Goal: Task Accomplishment & Management: Complete application form

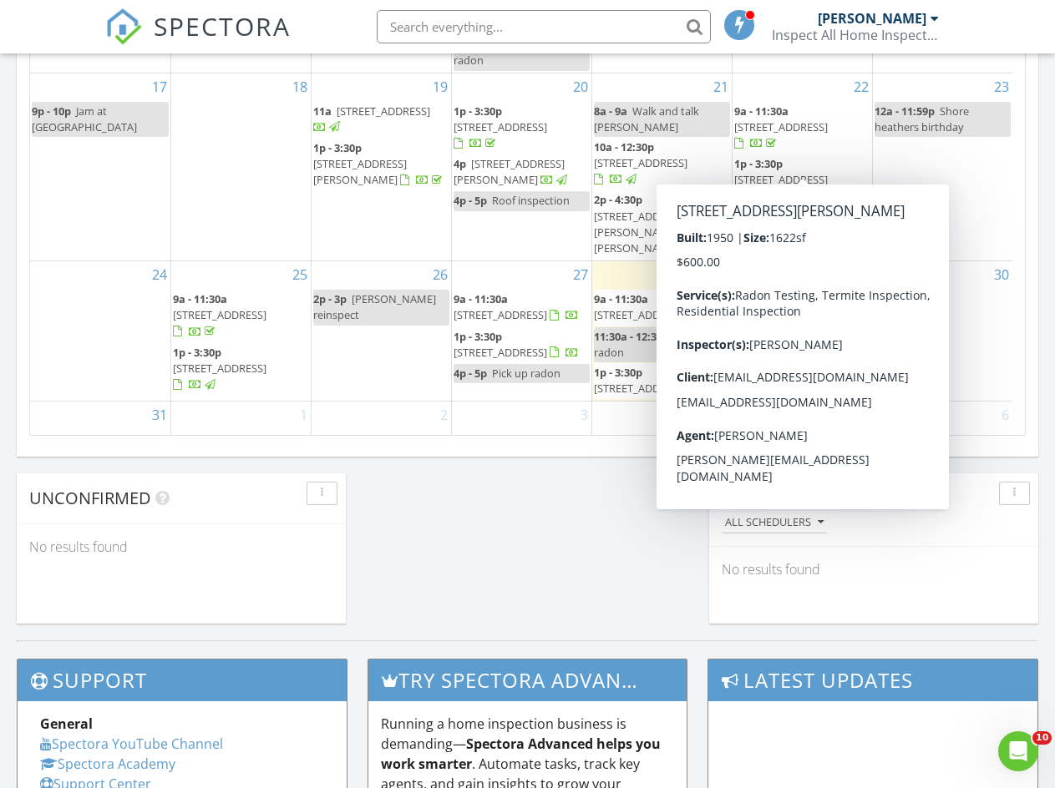
click at [369, 405] on div "2 9a - 11:30a 2653 Jasper St, Philadelphia 19125" at bounding box center [380, 435] width 139 height 66
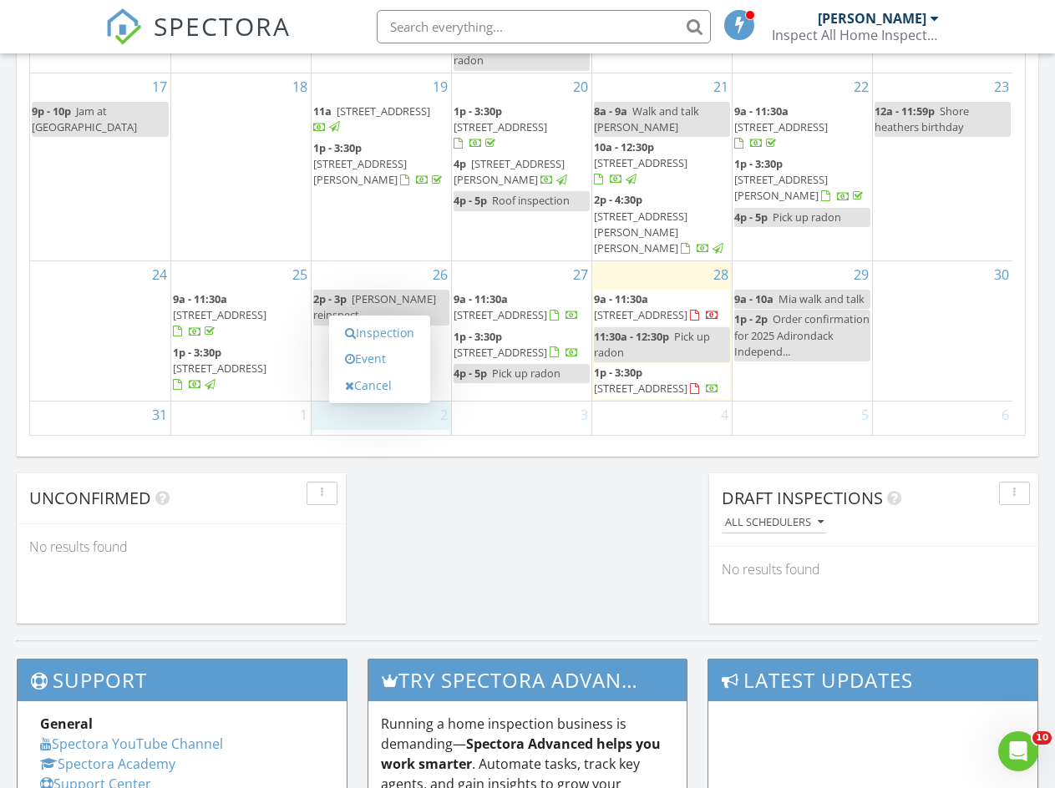
click at [382, 332] on link "Inspection" at bounding box center [380, 333] width 86 height 27
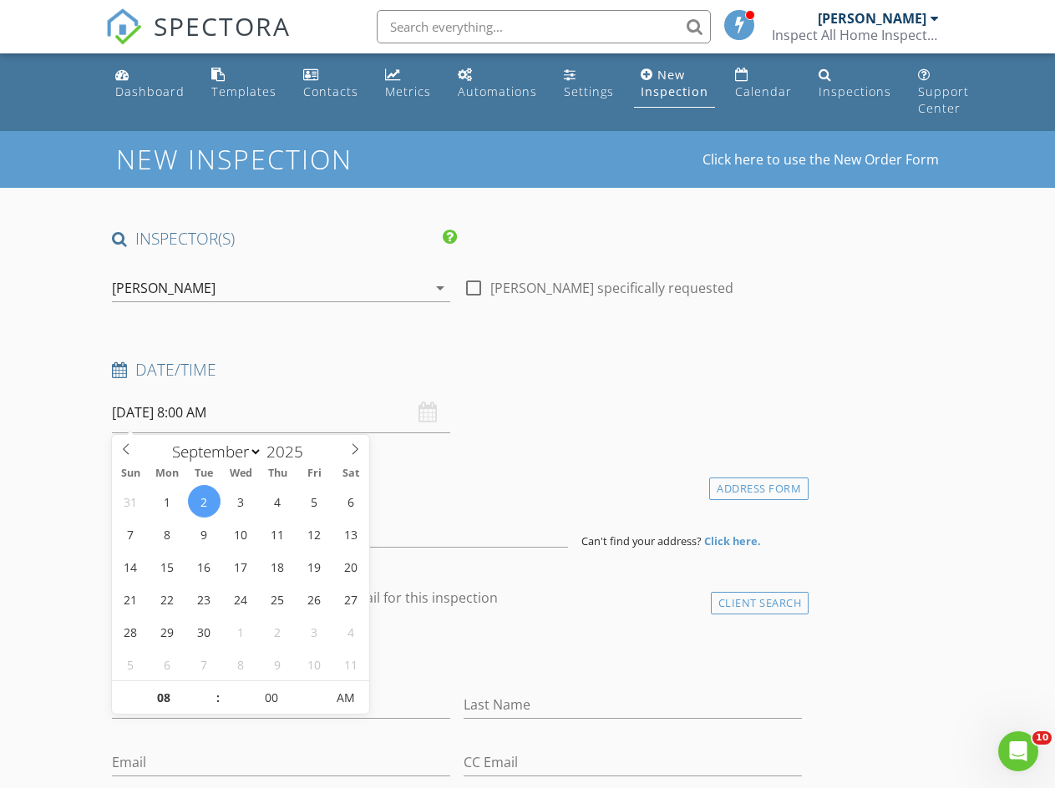
click at [209, 411] on input "[DATE] 8:00 AM" at bounding box center [281, 412] width 338 height 41
type input "09/02/2025 9:00 AM"
type input "09"
click at [207, 688] on span at bounding box center [209, 689] width 12 height 17
type input "09/02/2025 10:00 AM"
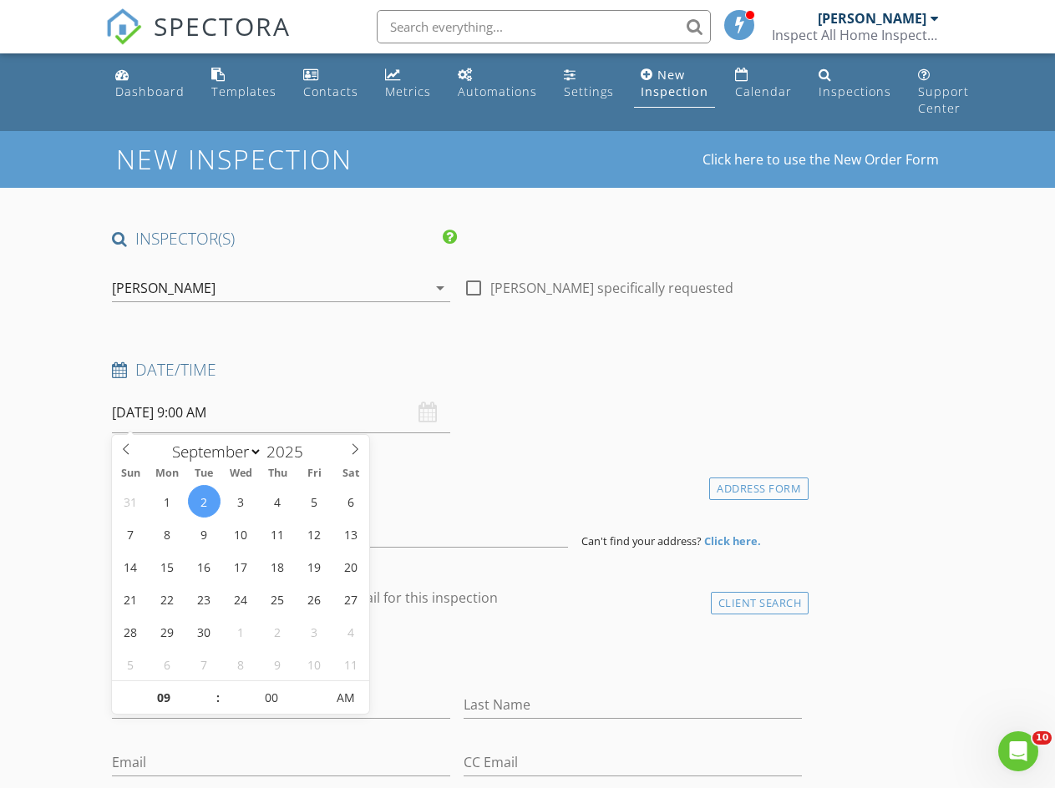
type input "10"
click at [207, 688] on span at bounding box center [209, 689] width 12 height 17
type input "09/02/2025 11:00 AM"
type input "11"
click at [207, 688] on span at bounding box center [209, 689] width 12 height 17
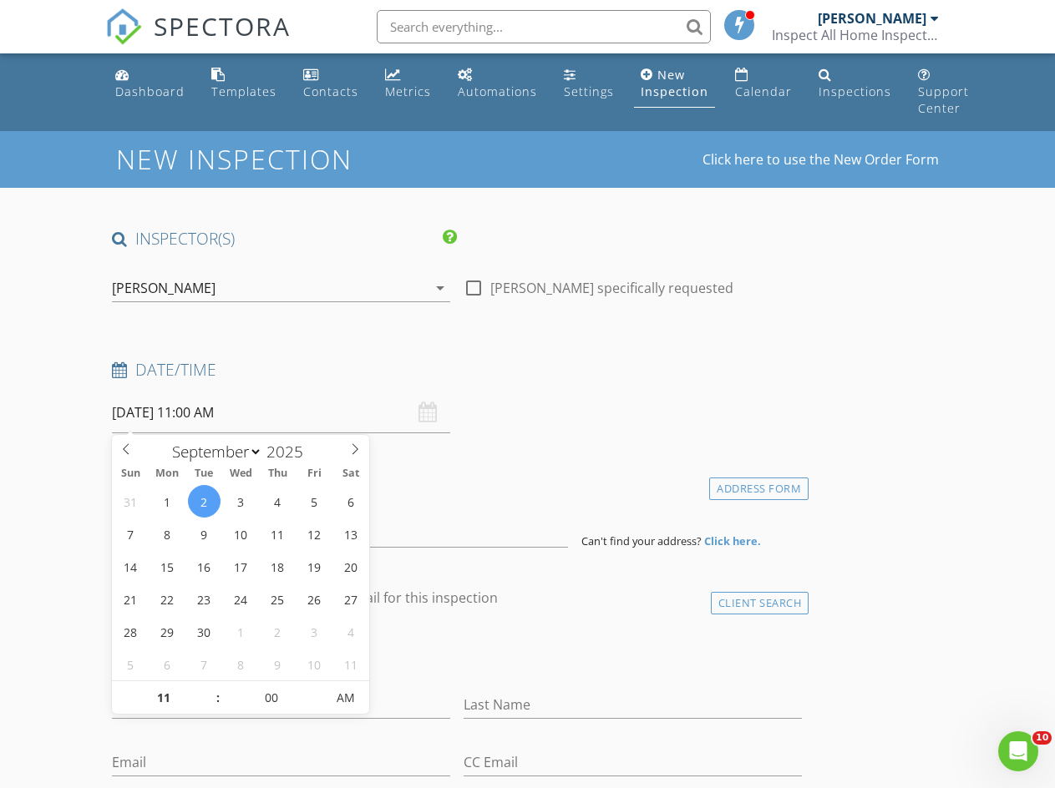
type input "09/02/2025 12:00 PM"
type input "12"
click at [207, 688] on span at bounding box center [209, 689] width 12 height 17
type input "09/02/2025 1:00 PM"
type input "01"
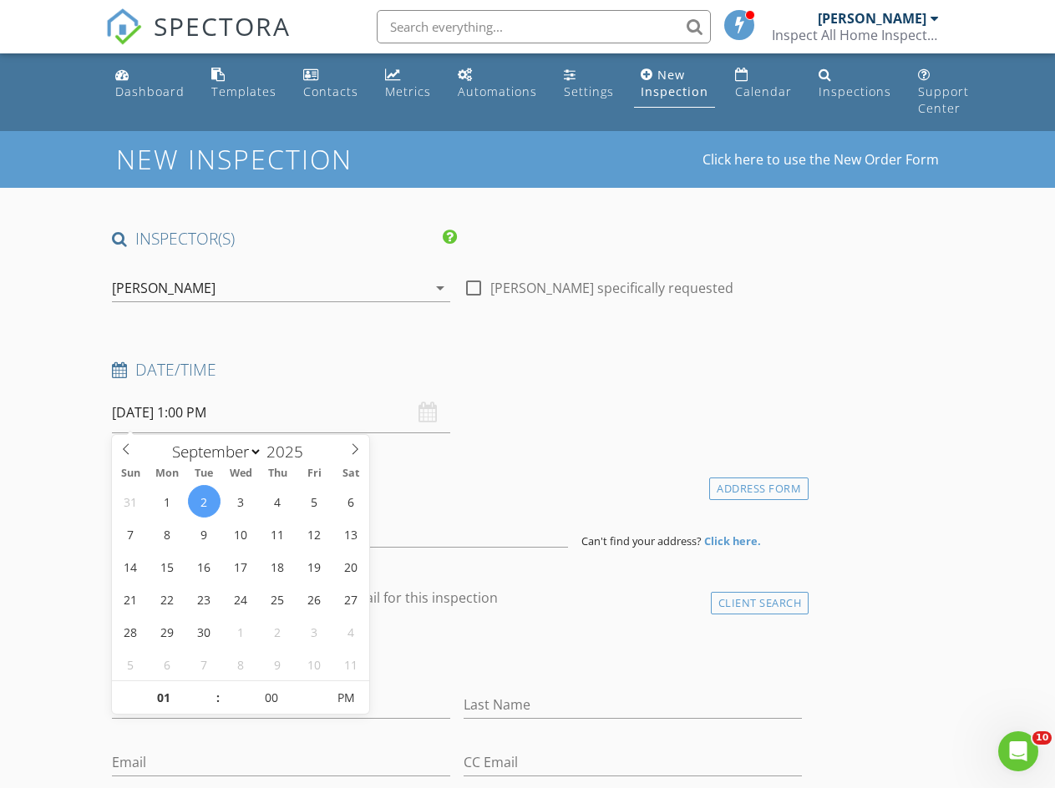
click at [207, 688] on span at bounding box center [209, 689] width 12 height 17
click at [367, 500] on div "31 1 2 3 4 5 6 7 8 9 10 11 12 13 14 15 16 17 18 19 20 21 22 23 24 25 26 27 28 2…" at bounding box center [240, 582] width 257 height 195
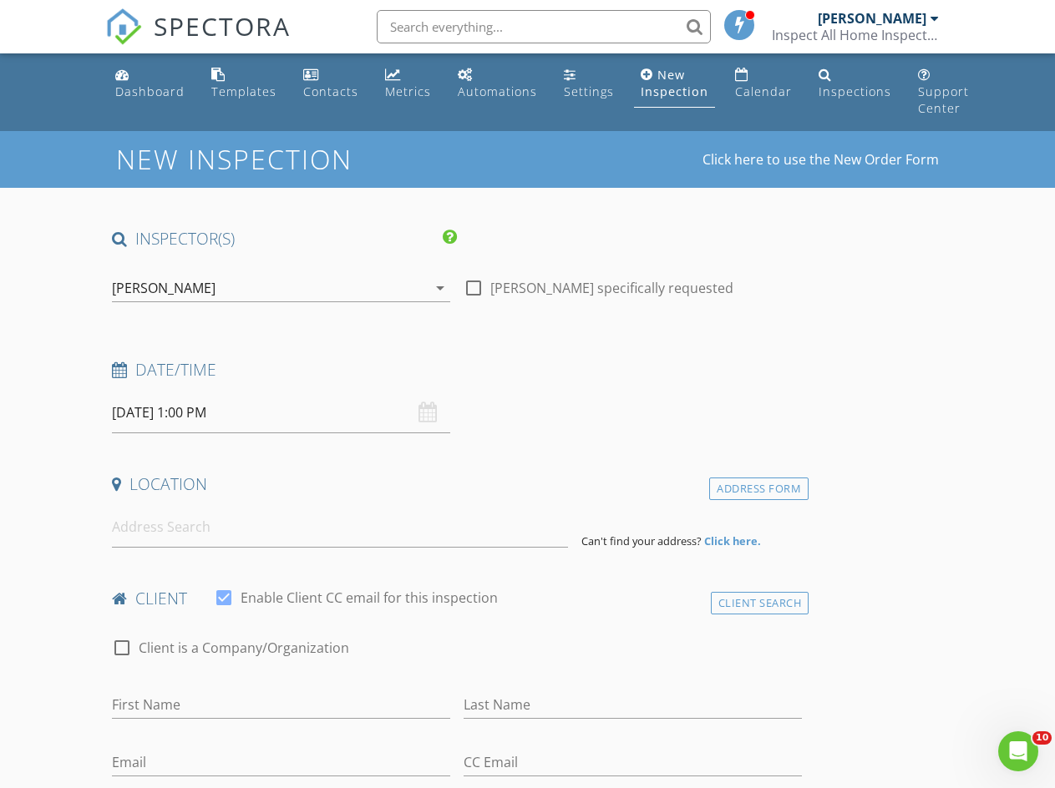
click at [387, 495] on div "Location" at bounding box center [456, 489] width 703 height 33
click at [240, 537] on input at bounding box center [339, 527] width 455 height 41
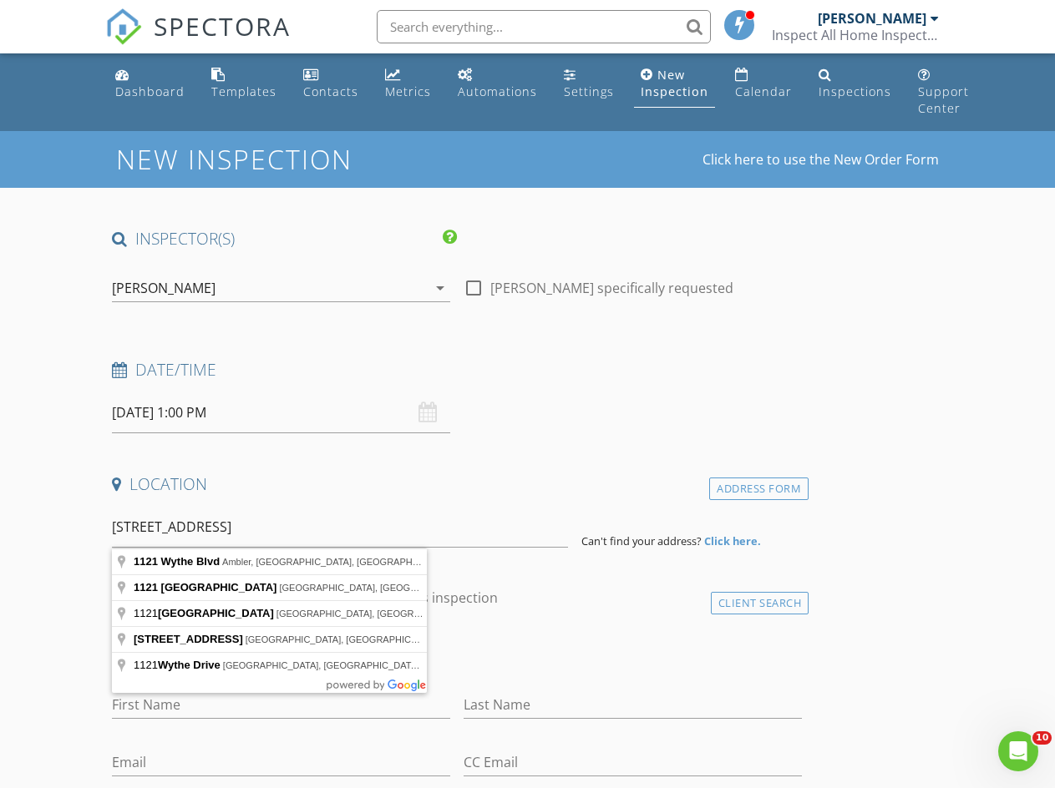
type input "1121 Wythe Blvd, Ambler, PA, USA"
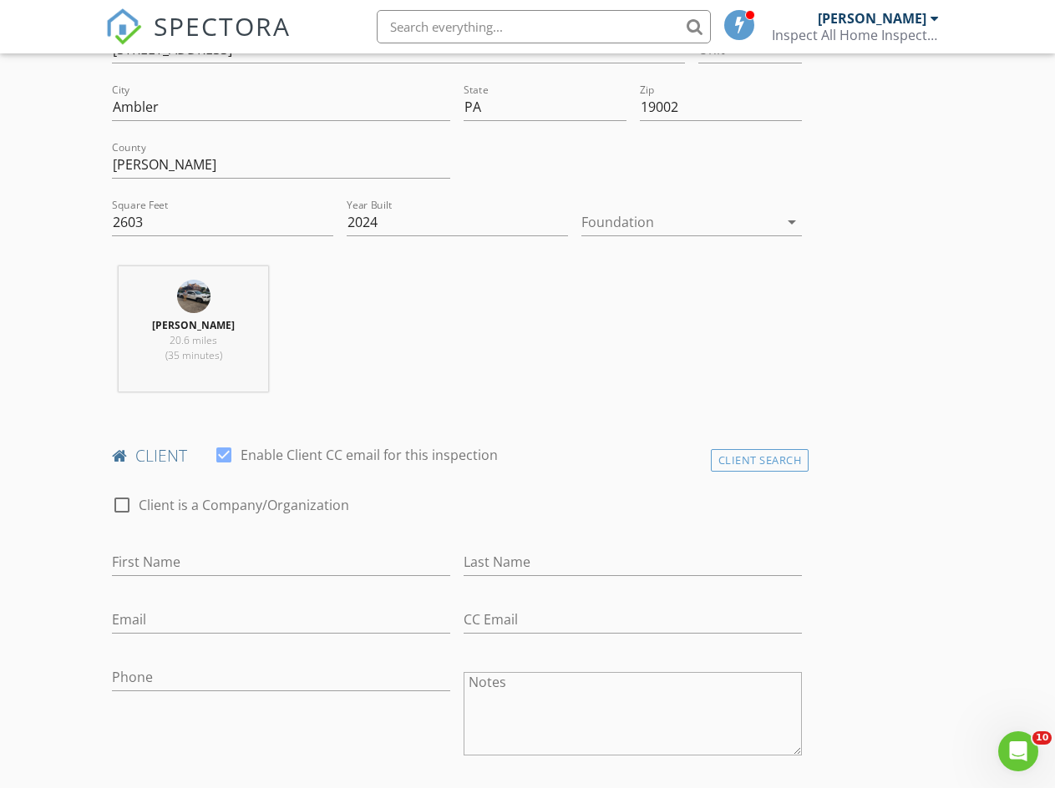
scroll to position [501, 0]
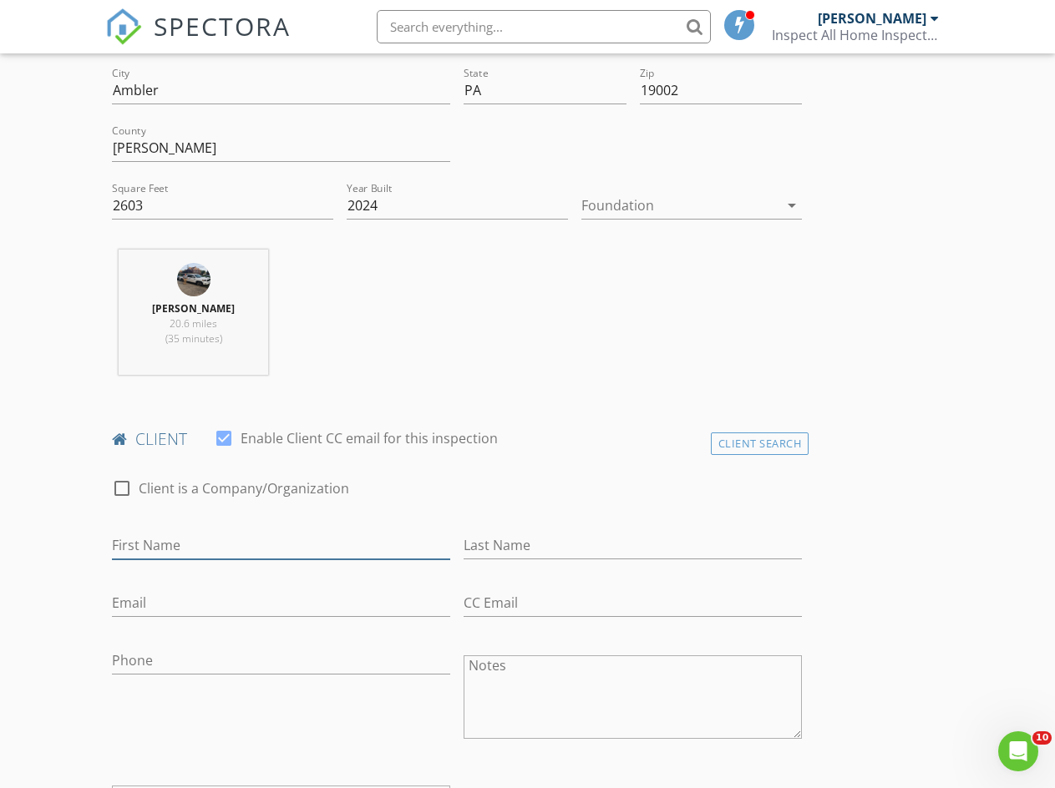
click at [168, 549] on input "First Name" at bounding box center [281, 546] width 338 height 28
type input "Fred"
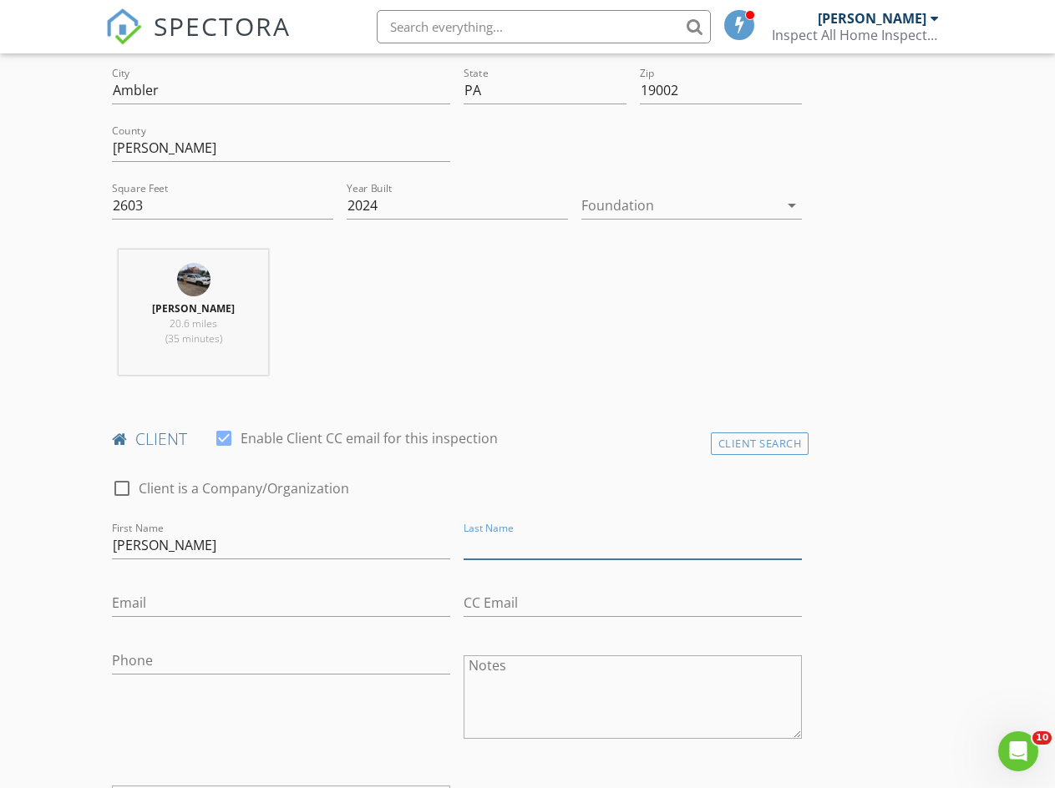
click at [463, 545] on input "Last Name" at bounding box center [632, 546] width 338 height 28
type input "Armellini"
click at [170, 610] on input "Email" at bounding box center [281, 604] width 338 height 28
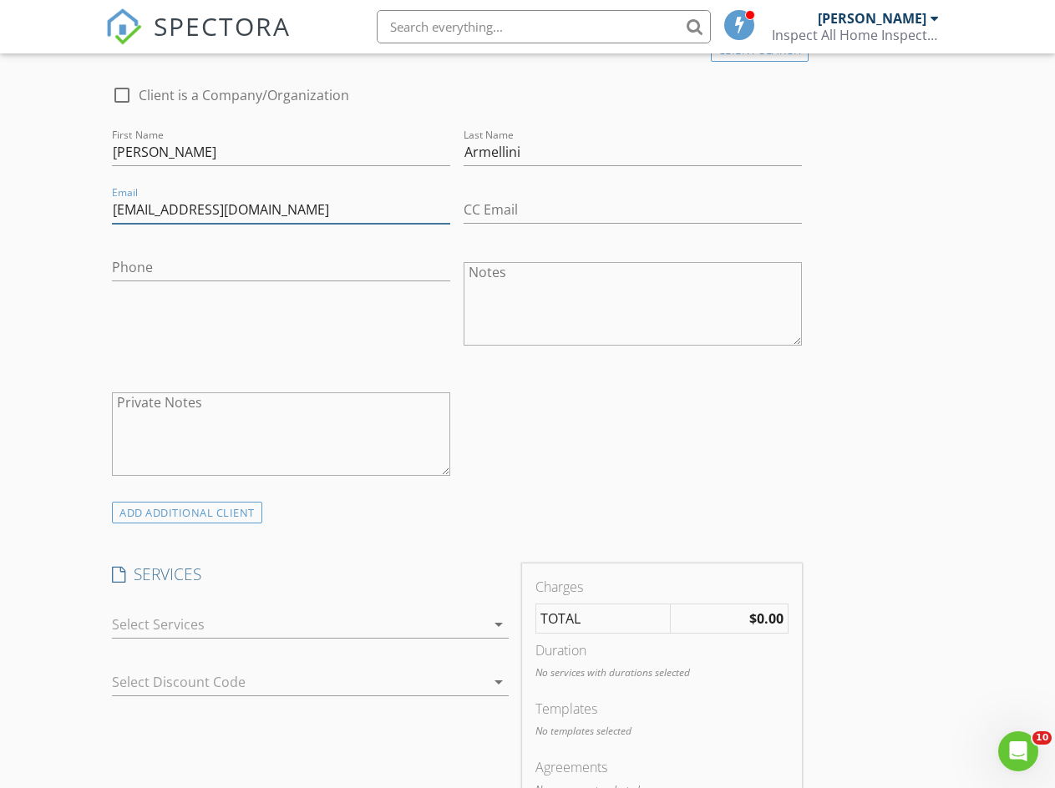
scroll to position [896, 0]
type input "pecan719@msn.com"
click at [488, 625] on icon "arrow_drop_down" at bounding box center [498, 623] width 20 height 20
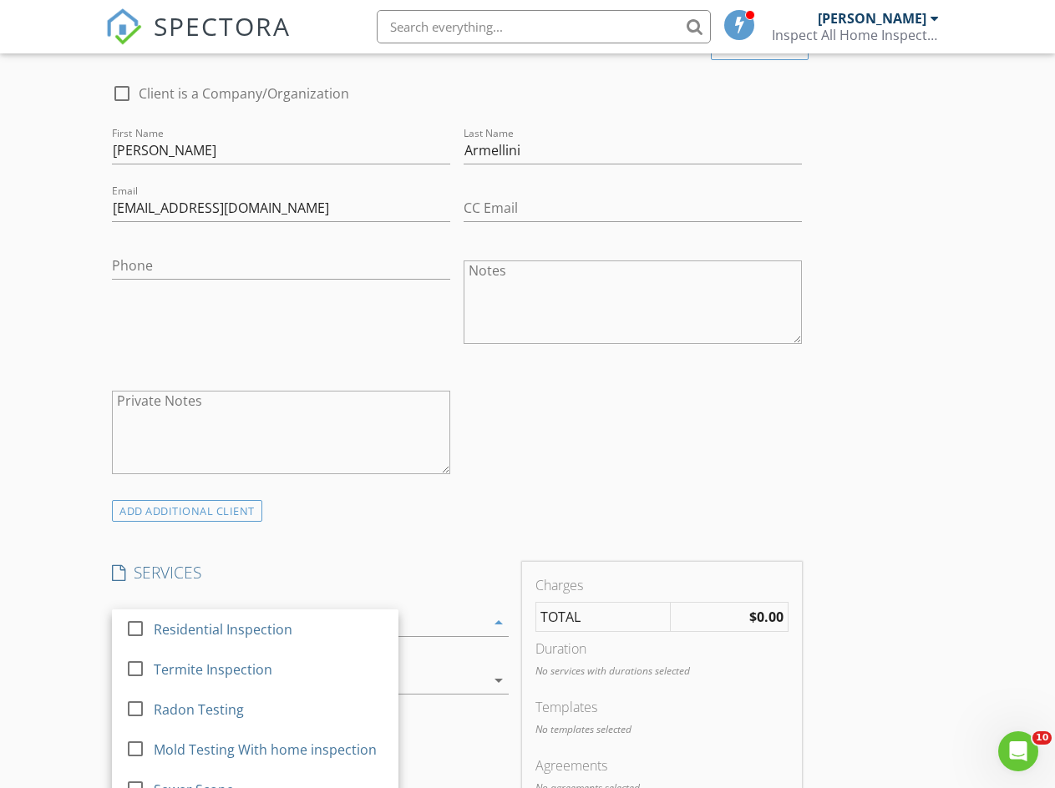
drag, startPoint x: 139, startPoint y: 624, endPoint x: 149, endPoint y: 625, distance: 10.1
click at [139, 625] on div at bounding box center [135, 628] width 28 height 28
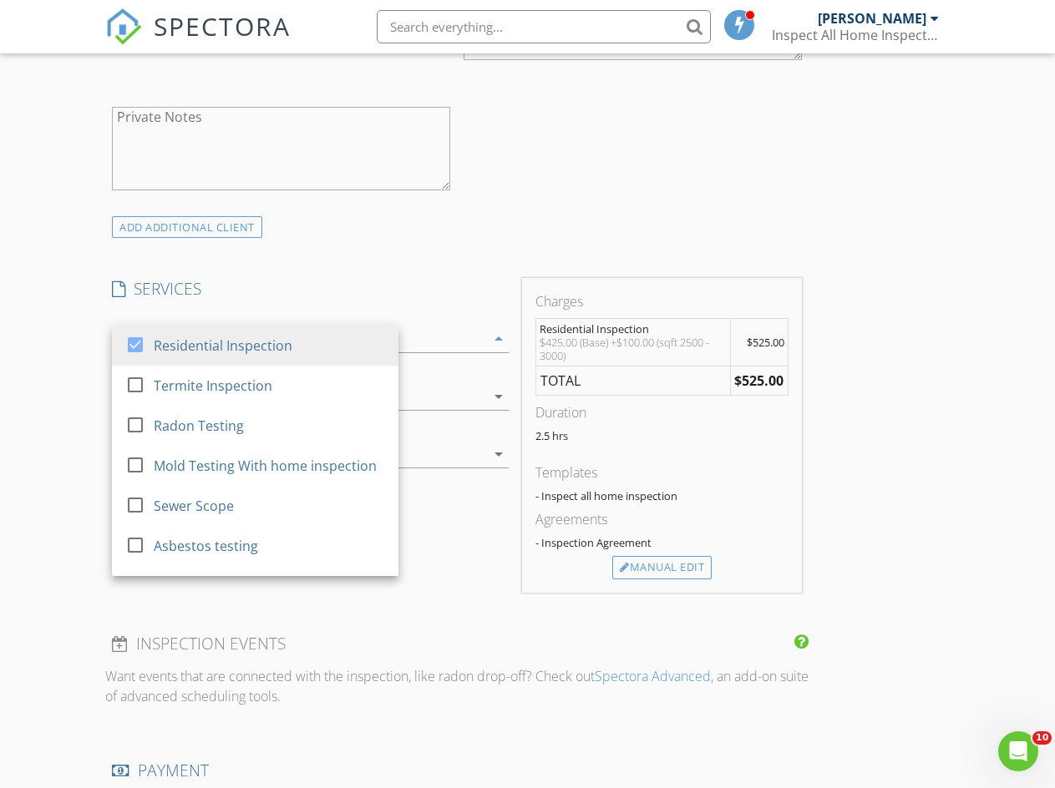
scroll to position [1260, 0]
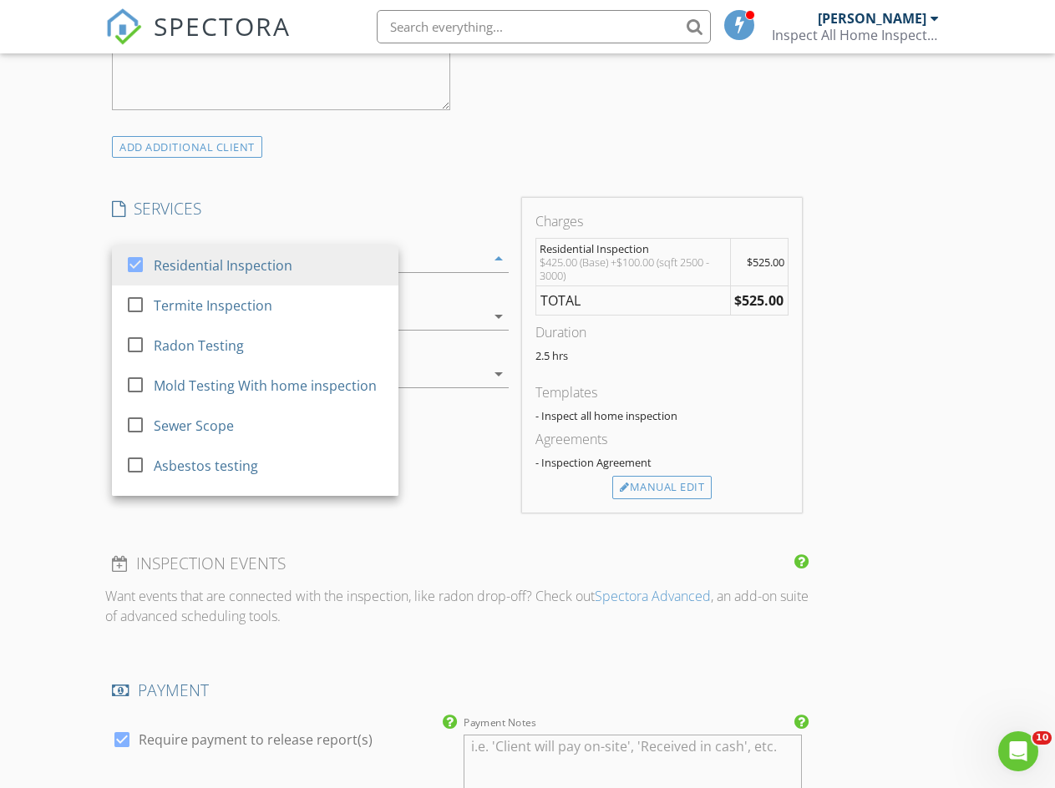
click at [612, 499] on div "Manual Edit" at bounding box center [661, 487] width 99 height 23
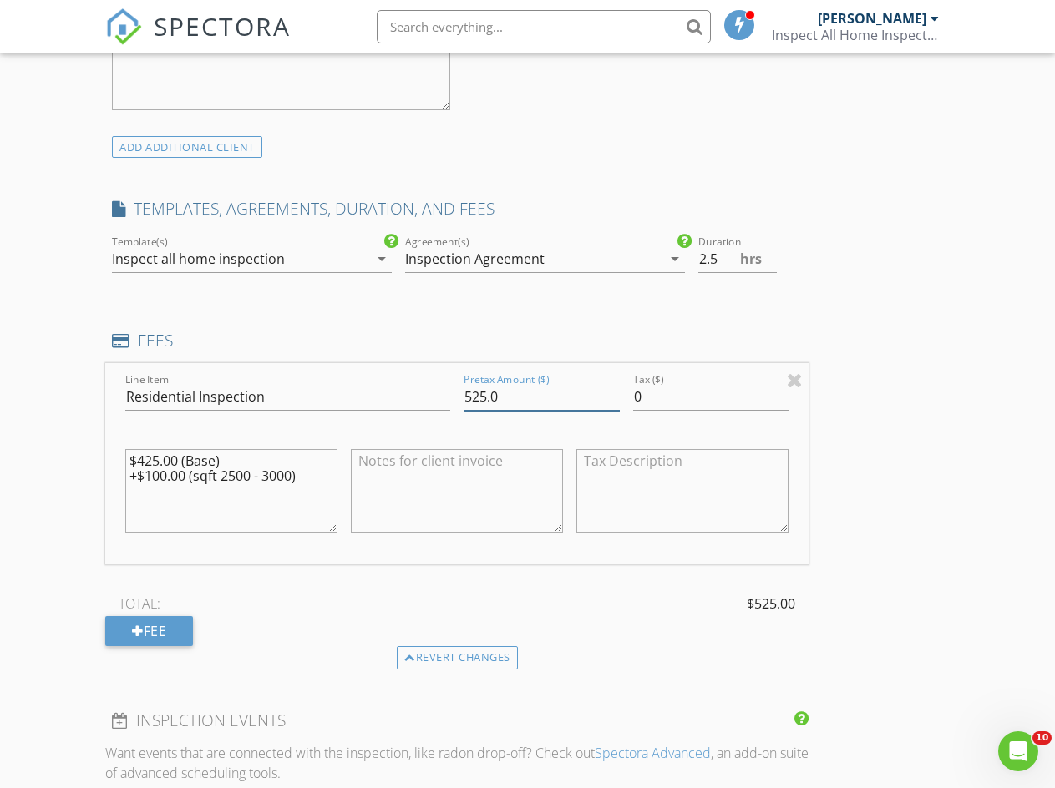
click at [463, 411] on input "525.0" at bounding box center [540, 397] width 155 height 28
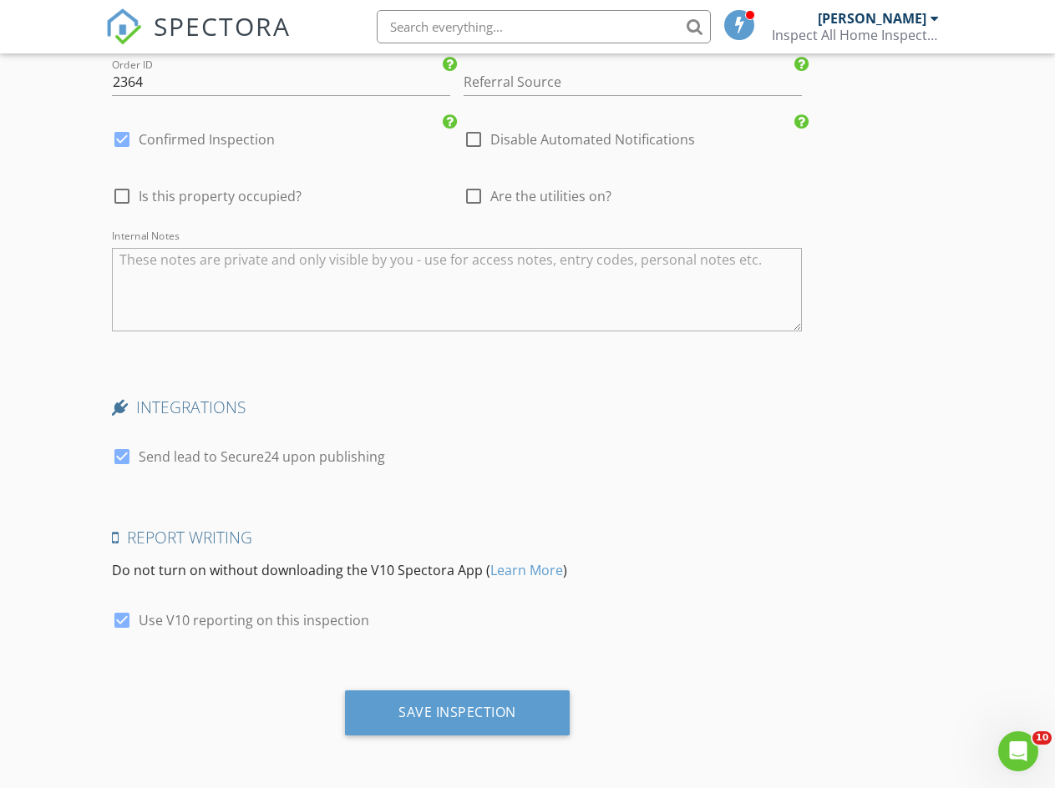
scroll to position [2602, 0]
type input "425.0"
click at [398, 717] on div "Save Inspection" at bounding box center [457, 712] width 118 height 17
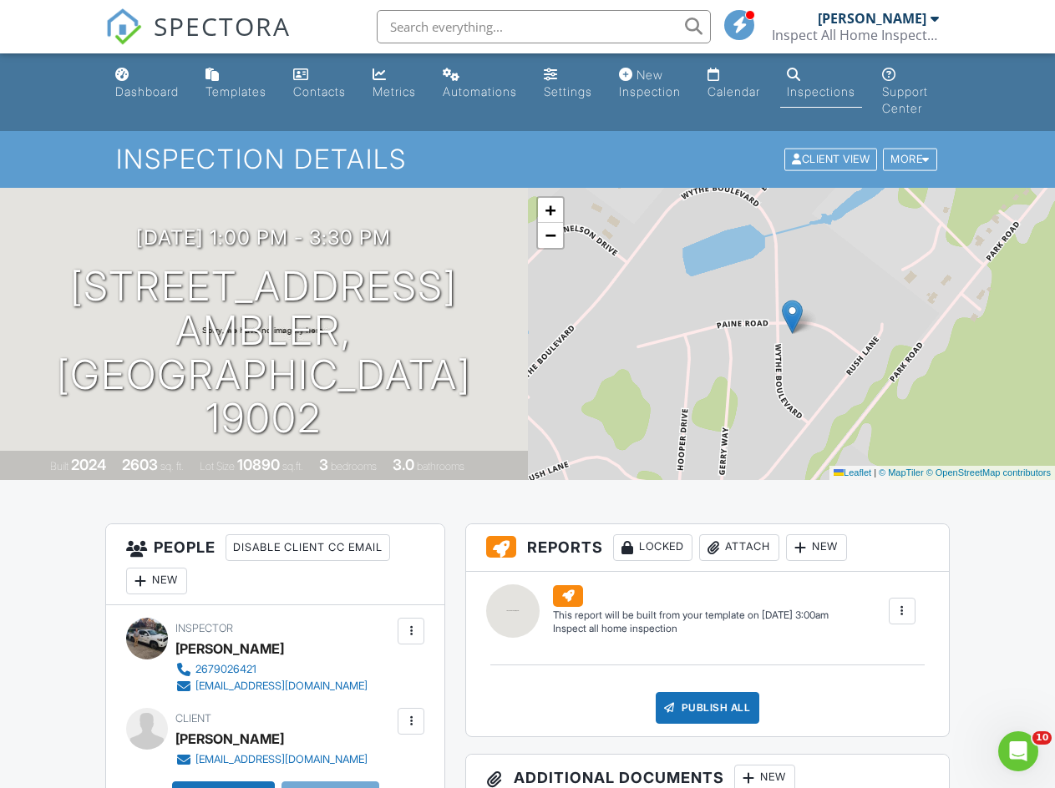
click at [138, 81] on link "Dashboard" at bounding box center [147, 84] width 77 height 48
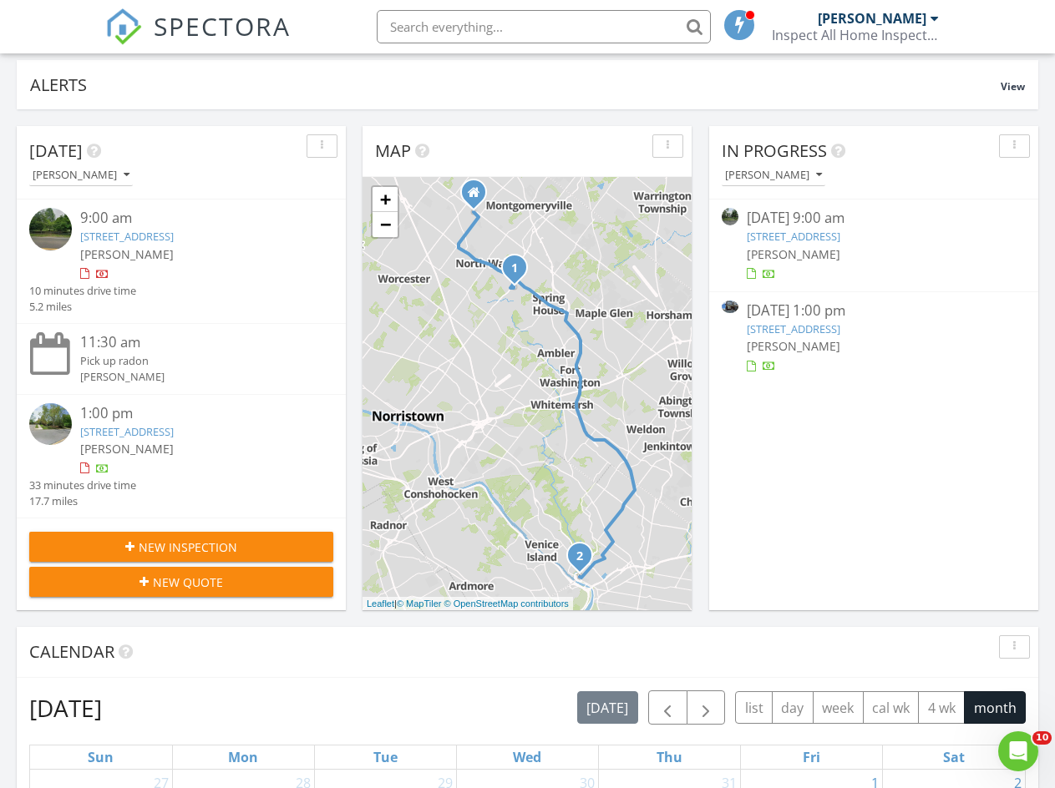
scroll to position [129, 0]
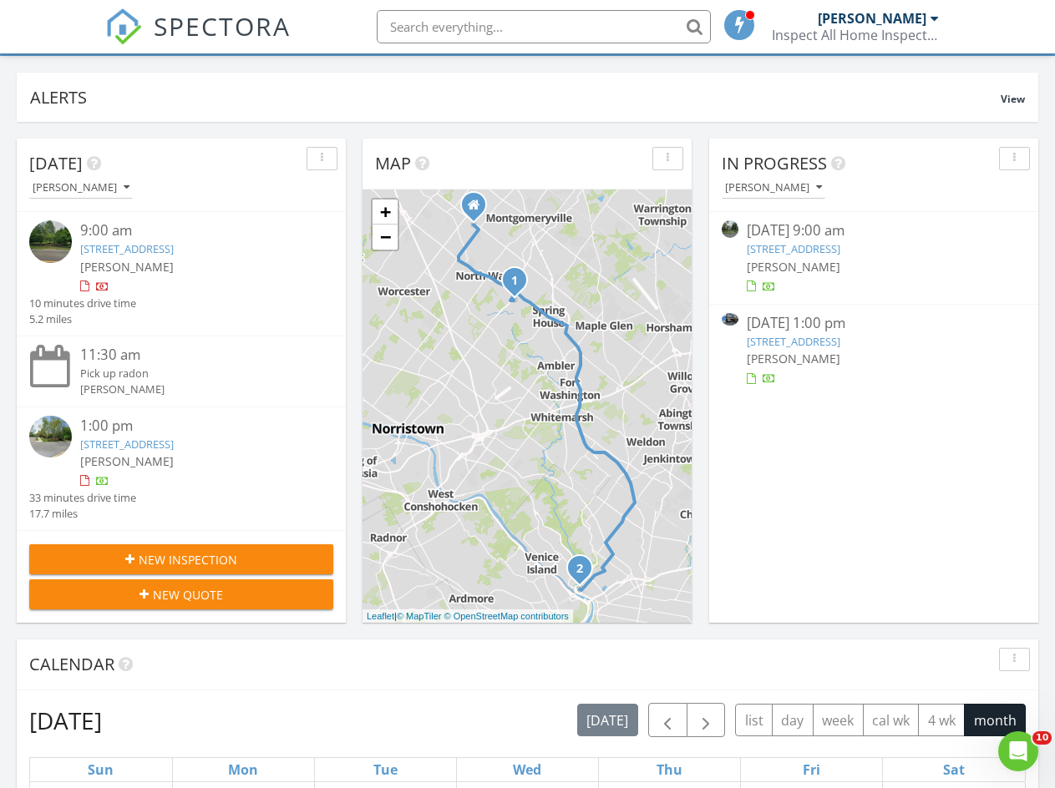
click at [840, 247] on link "6323 Ogontz Ave, Philadelphia, PA 19141" at bounding box center [794, 248] width 94 height 15
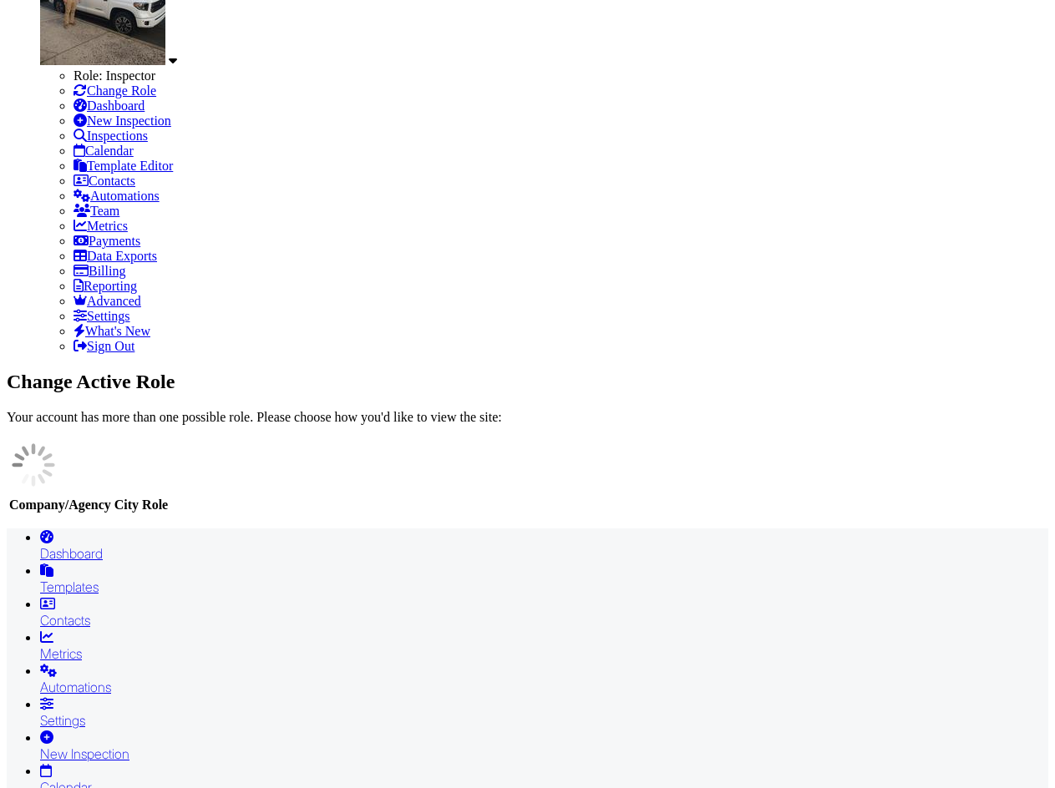
scroll to position [244, 0]
